Goal: Task Accomplishment & Management: Complete application form

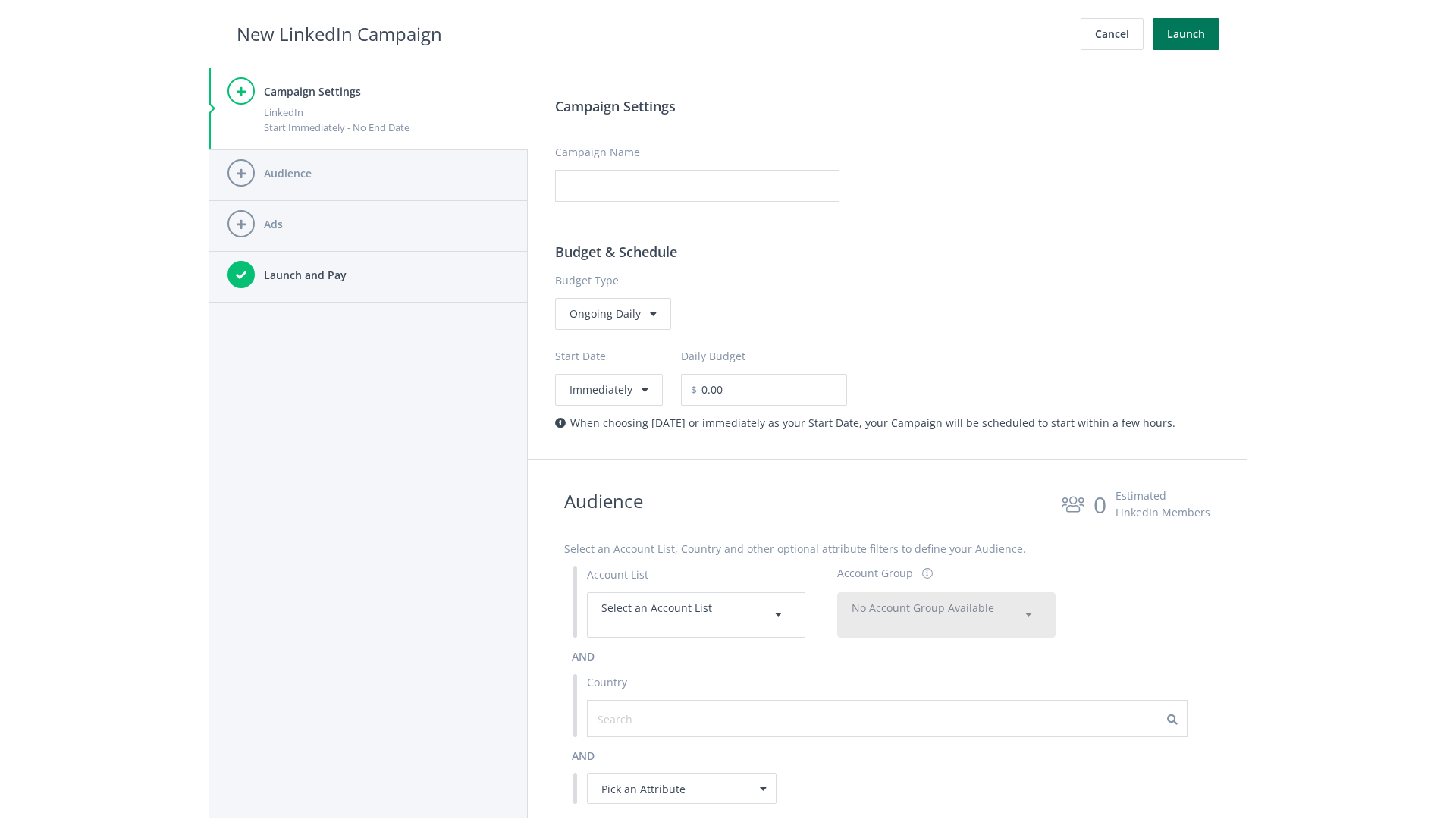
click at [1186, 34] on button "Launch" at bounding box center [1186, 33] width 67 height 31
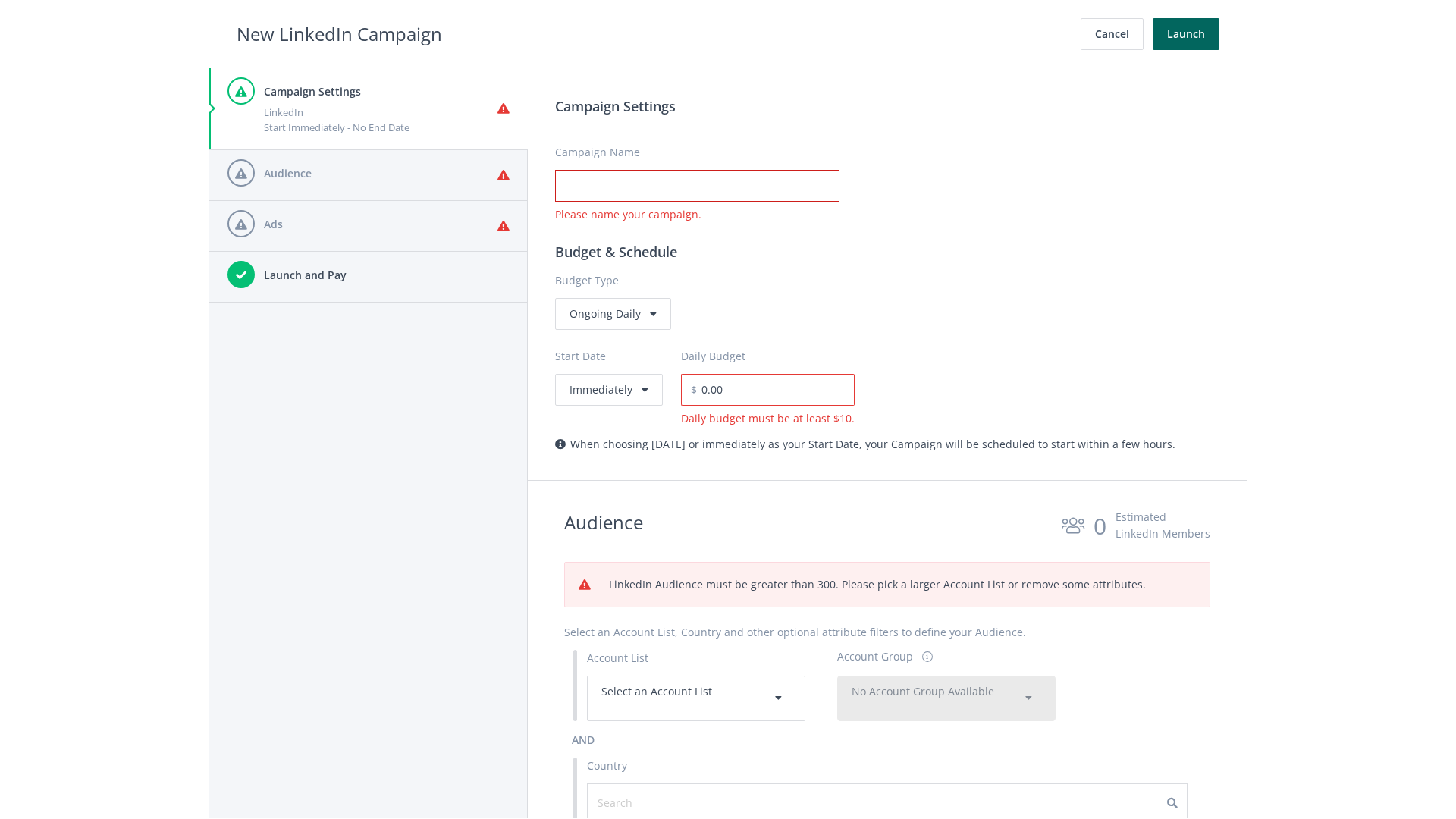
click at [698, 186] on input "Campaign Name" at bounding box center [698, 185] width 284 height 31
click at [339, 33] on h2 "New LinkedIn Campaign" at bounding box center [339, 34] width 206 height 29
type input "Campaign Name"
click at [339, 33] on h2 "New LinkedIn Campaign" at bounding box center [339, 34] width 206 height 29
click at [697, 697] on span "Select an Account List" at bounding box center [657, 690] width 111 height 14
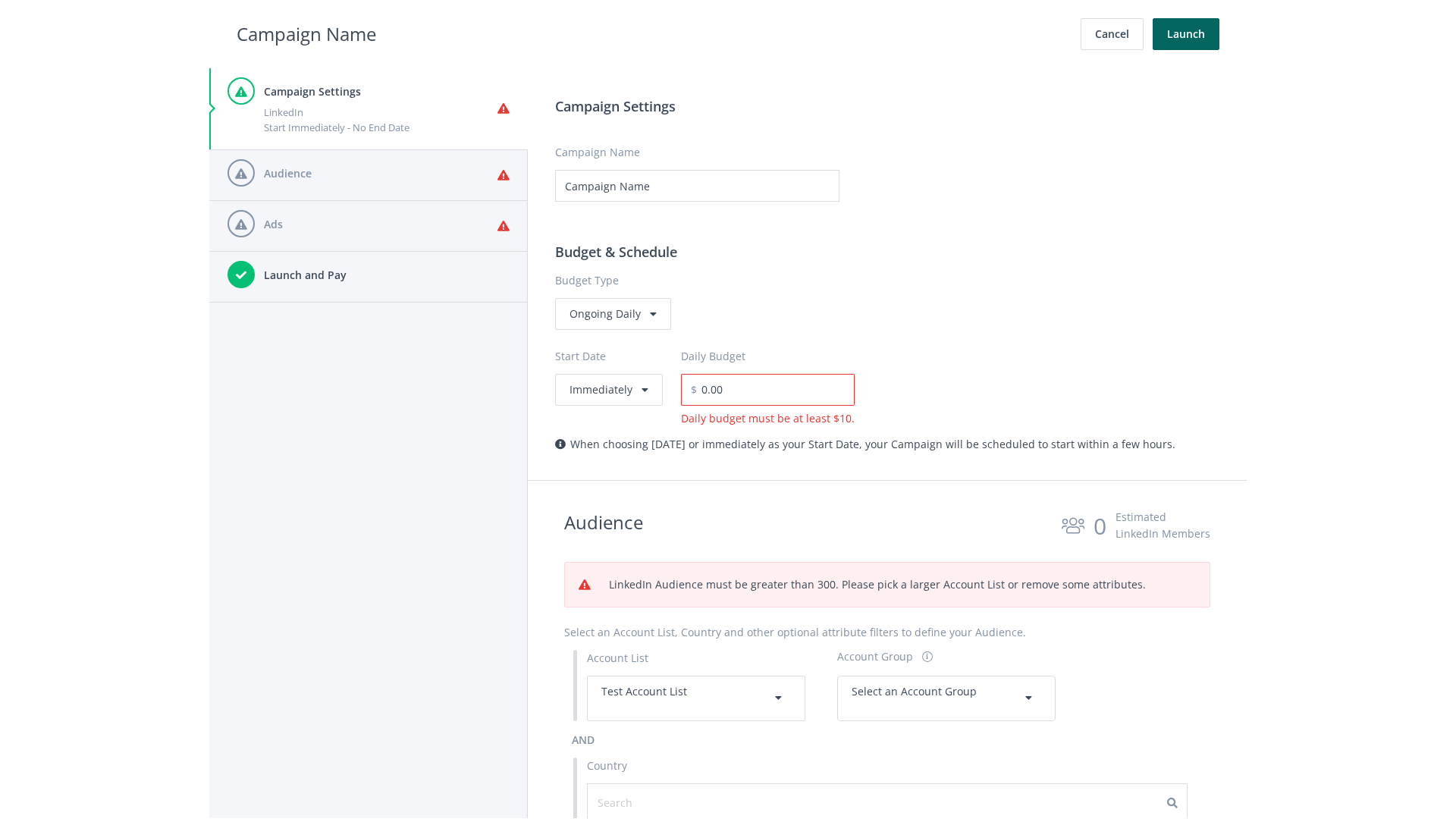
click at [946, 697] on span "Select an Account Group" at bounding box center [914, 690] width 125 height 14
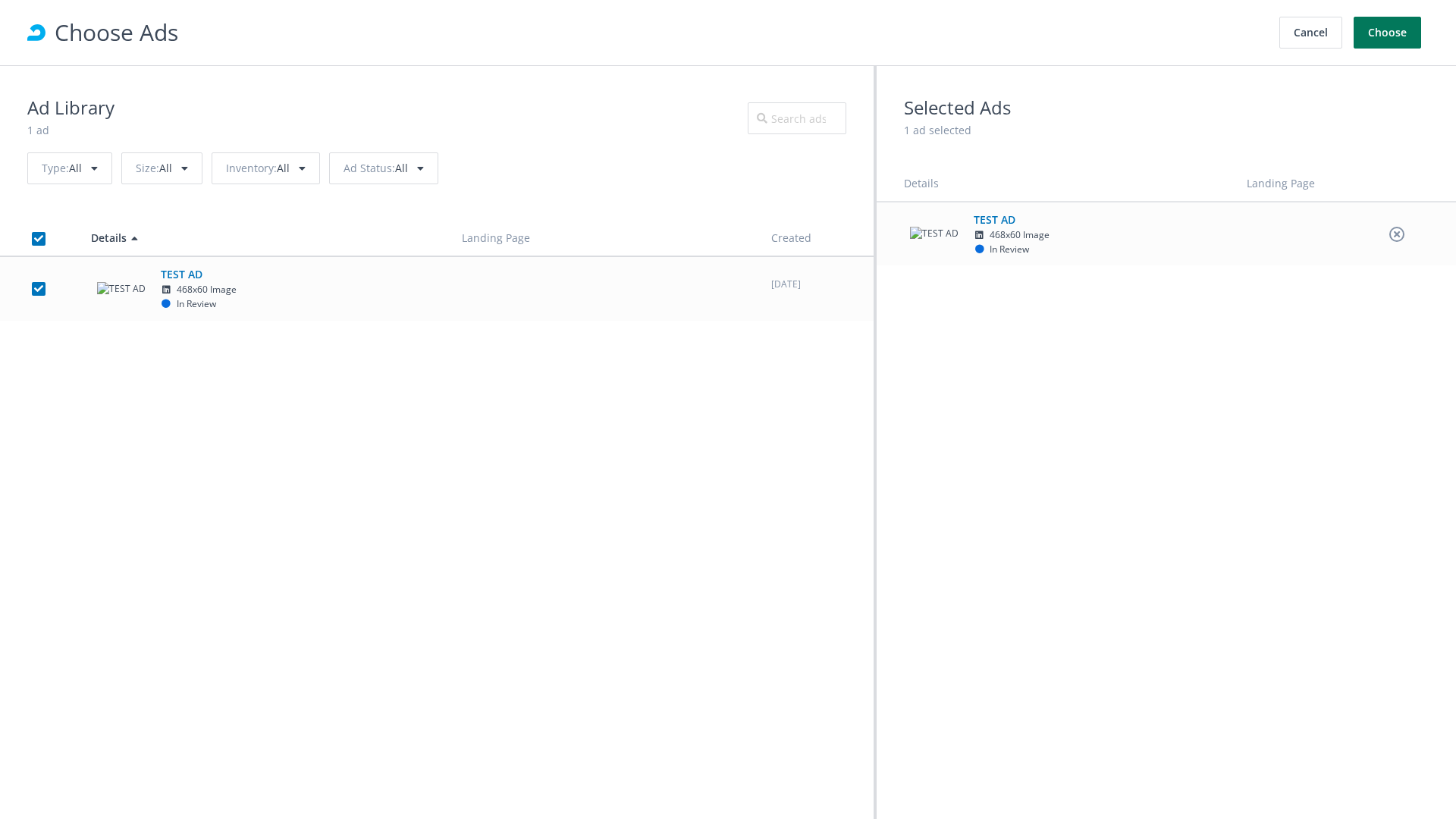
click at [1388, 32] on button "Choose" at bounding box center [1387, 32] width 68 height 31
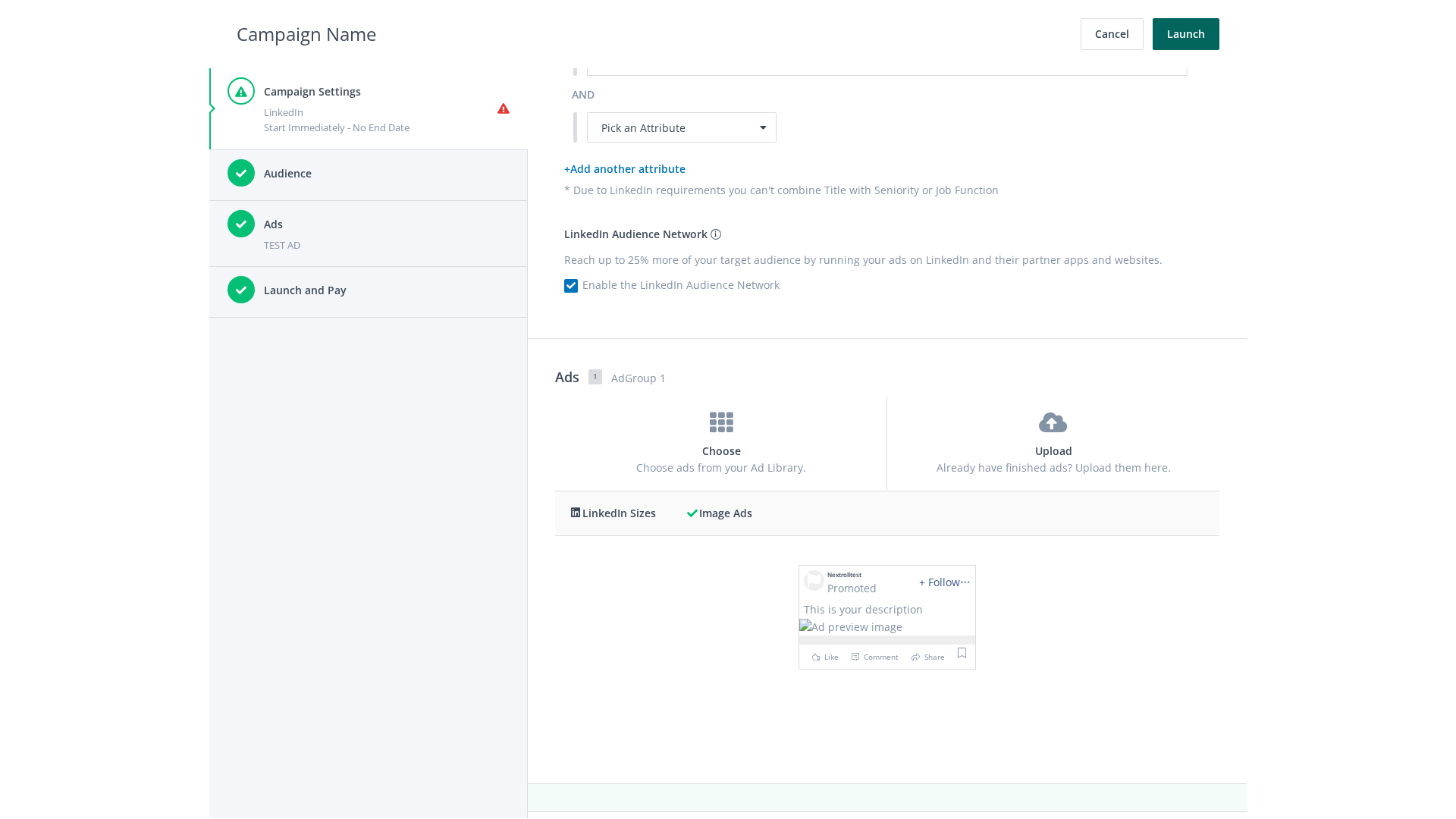
scroll to position [0, 0]
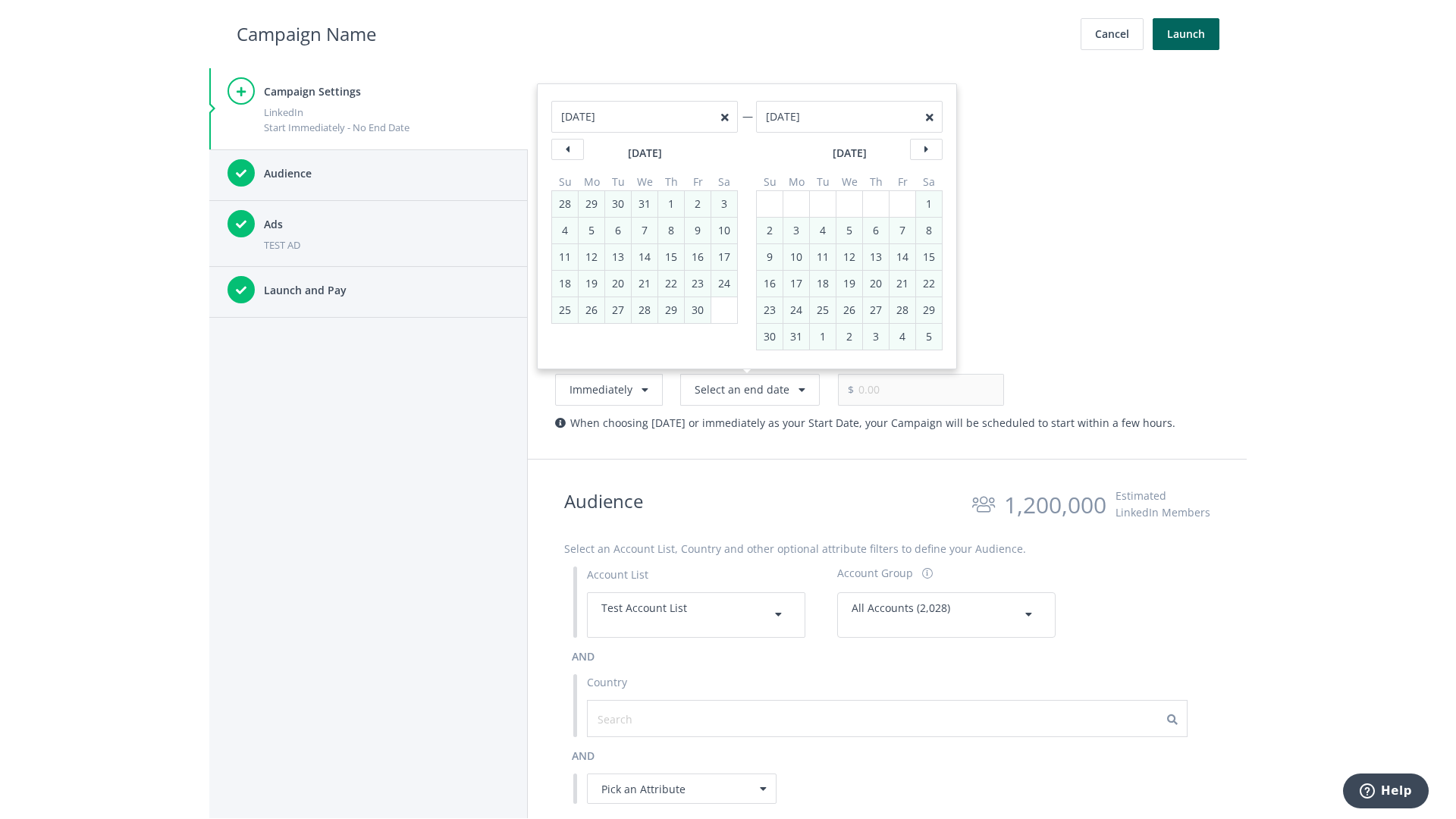
click at [307, 33] on h2 "Campaign Name" at bounding box center [306, 34] width 139 height 29
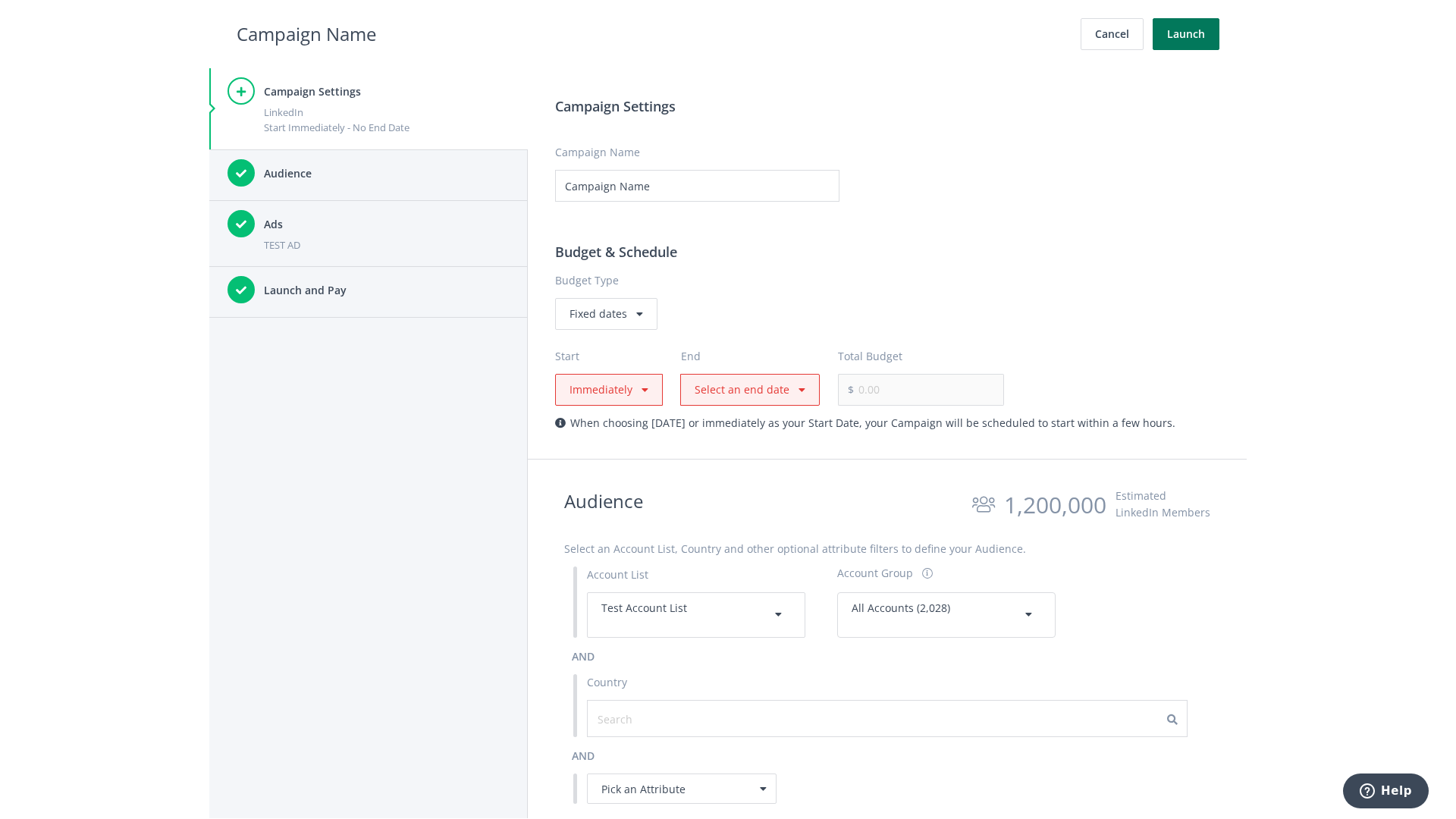
click at [1186, 34] on button "Launch" at bounding box center [1186, 33] width 67 height 31
